Goal: Complete application form

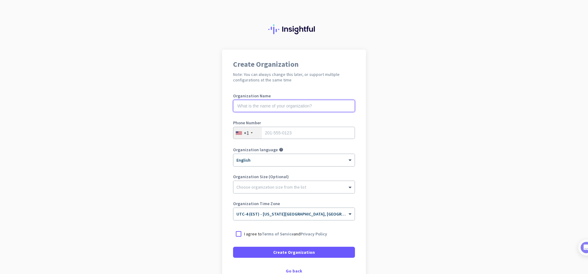
click at [310, 110] on input "text" at bounding box center [294, 106] width 122 height 12
type input "Mercor"
click at [298, 135] on input "tel" at bounding box center [294, 133] width 122 height 12
type input "6787278142"
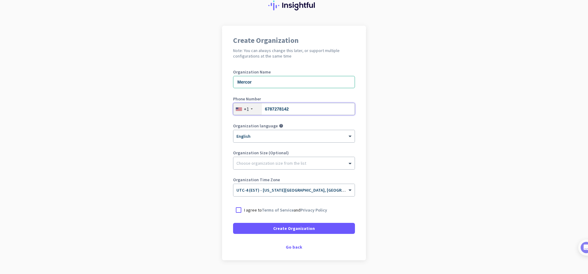
scroll to position [41, 0]
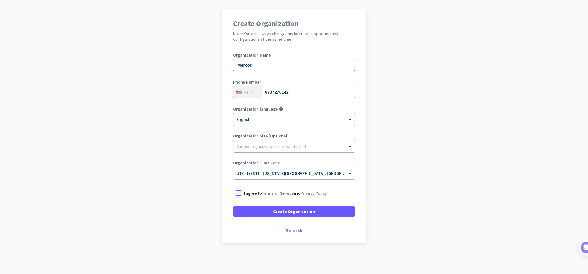
click at [239, 194] on div at bounding box center [238, 193] width 11 height 11
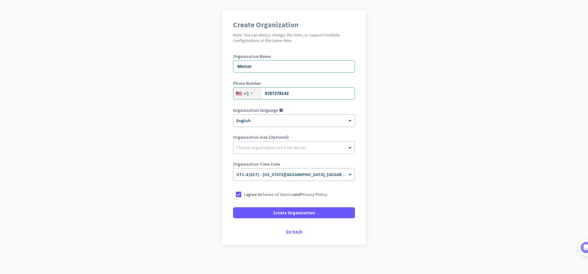
click at [287, 230] on div "Go back" at bounding box center [294, 232] width 122 height 4
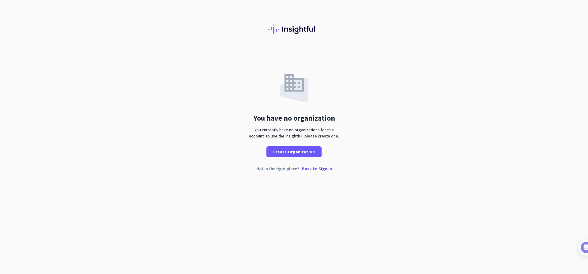
click at [310, 169] on p "Back to Sign In" at bounding box center [317, 169] width 30 height 4
